Goal: Task Accomplishment & Management: Use online tool/utility

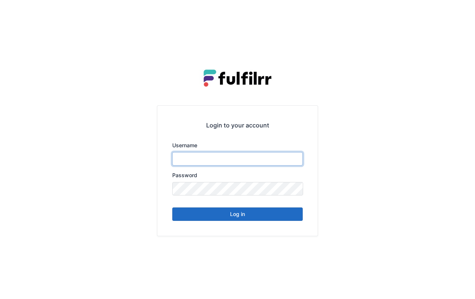
type input "******"
click at [229, 214] on button "Log in" at bounding box center [237, 213] width 131 height 13
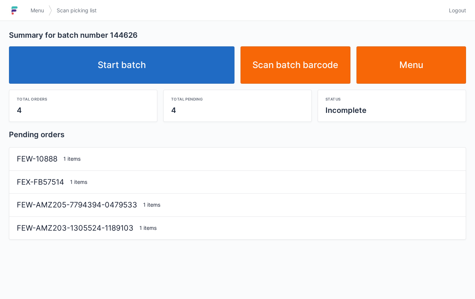
click at [125, 60] on link "Start batch" at bounding box center [122, 64] width 226 height 37
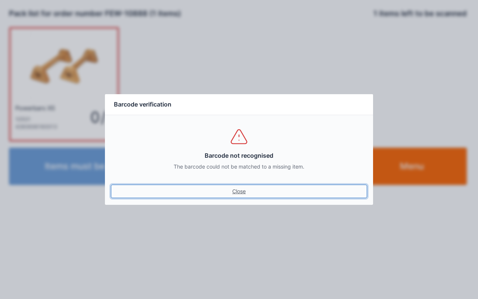
click at [231, 195] on link "Close" at bounding box center [239, 190] width 256 height 13
